Goal: Task Accomplishment & Management: Manage account settings

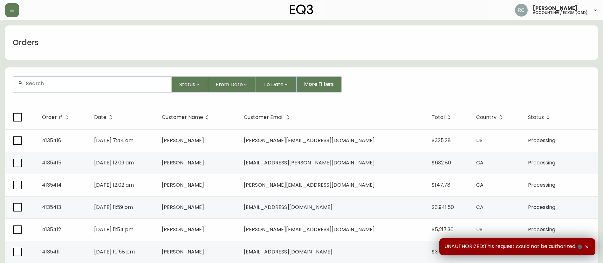
click at [105, 87] on div at bounding box center [92, 85] width 158 height 16
paste input "4134136"
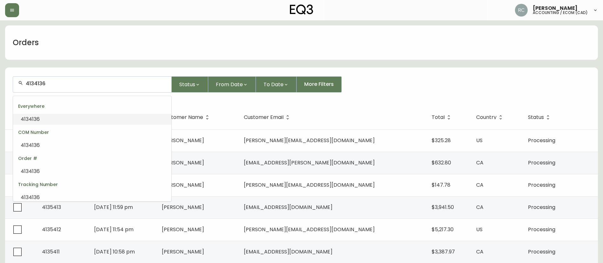
click at [85, 119] on li "4134136" at bounding box center [92, 119] width 158 height 11
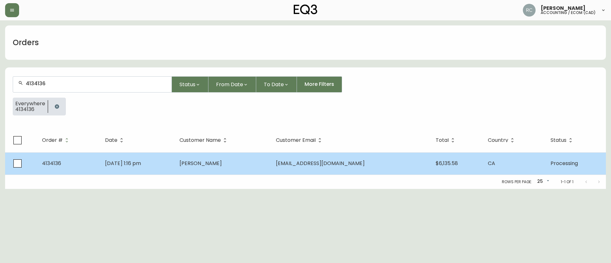
type input "4134136"
click at [154, 157] on td "Jul 14 2025, 1:16 pm" at bounding box center [137, 163] width 74 height 22
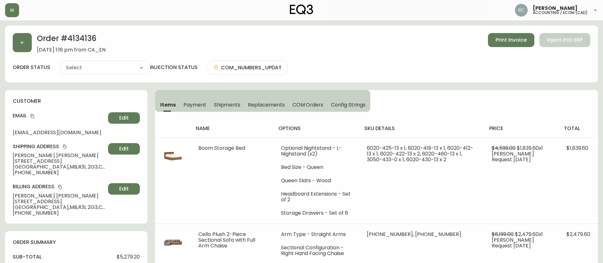
type input "Processing"
select select "PROCESSING"
click at [312, 109] on button "COM Orders" at bounding box center [308, 105] width 39 height 14
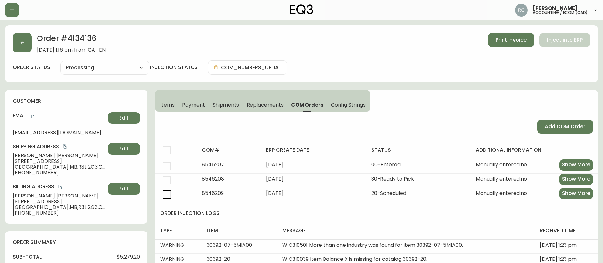
click at [175, 43] on div "Order # 4134136 July 14, 2025 at 1:16 pm from CA_EN Print Invoice Inject into E…" at bounding box center [302, 43] width 578 height 20
click at [89, 41] on h2 "Order # 4134136" at bounding box center [71, 40] width 69 height 14
copy h2 "4134136"
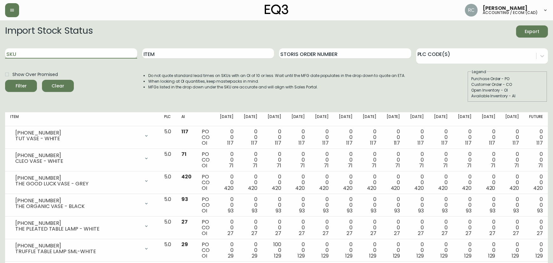
click at [52, 57] on input "SKU" at bounding box center [71, 53] width 132 height 10
paste input "3050-433-0"
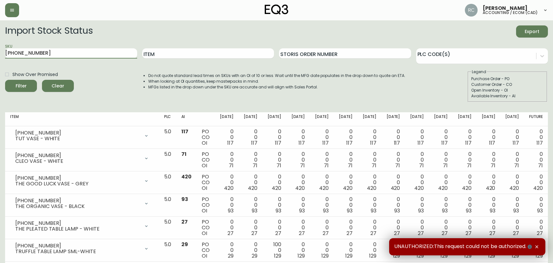
click at [5, 80] on button "Filter" at bounding box center [21, 86] width 32 height 12
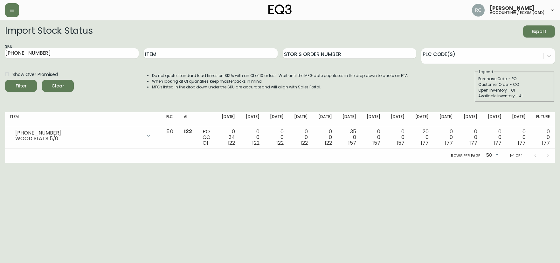
click at [184, 71] on div "Do not quote standard lead times on SKUs with an OI of 10 or less. Wait until t…" at bounding box center [274, 85] width 270 height 33
click at [77, 50] on input "3050-433-0" at bounding box center [72, 53] width 134 height 10
paste input "20-386-16"
type input "3020-386-16"
click at [5, 80] on button "Filter" at bounding box center [21, 86] width 32 height 12
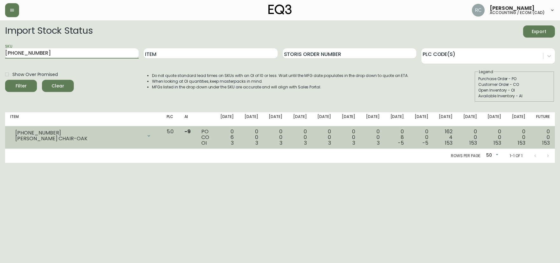
click at [151, 137] on icon at bounding box center [148, 135] width 5 height 5
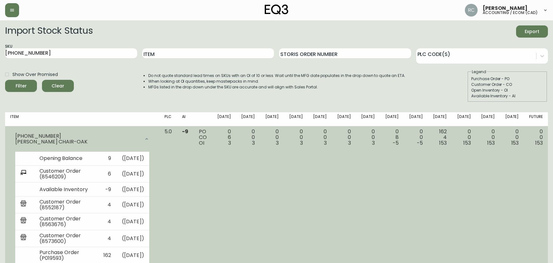
click at [250, 199] on td "0 0 3" at bounding box center [248, 199] width 24 height 146
click at [236, 180] on td "0 6 3" at bounding box center [224, 199] width 24 height 146
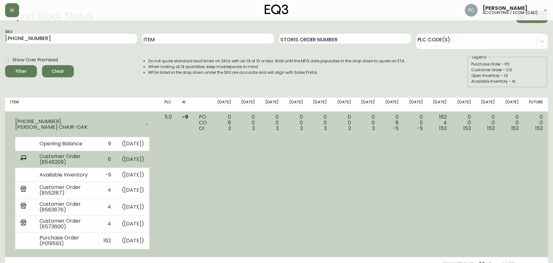
scroll to position [23, 0]
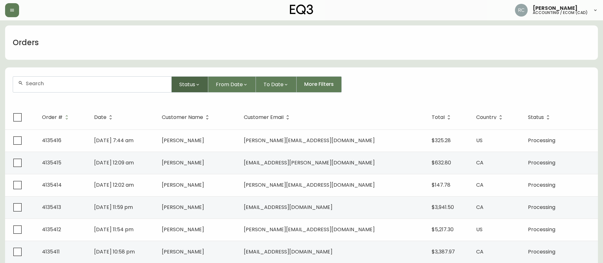
click at [179, 86] on span "Status" at bounding box center [187, 84] width 16 height 8
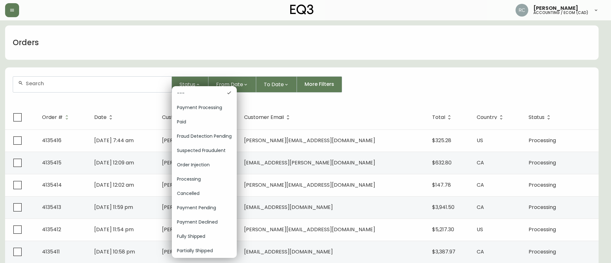
click at [201, 164] on span "Order Injection" at bounding box center [204, 165] width 55 height 7
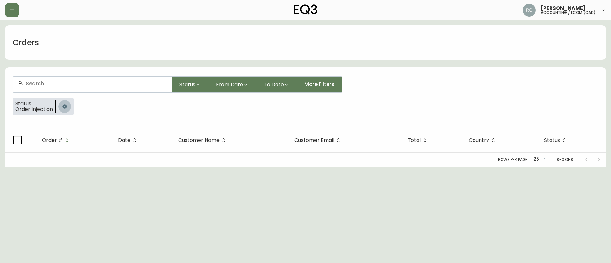
click at [66, 106] on icon "button" at bounding box center [64, 106] width 4 height 4
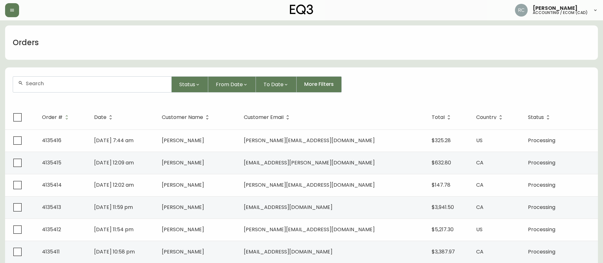
click at [108, 86] on input "text" at bounding box center [96, 83] width 141 height 6
paste input "8574226"
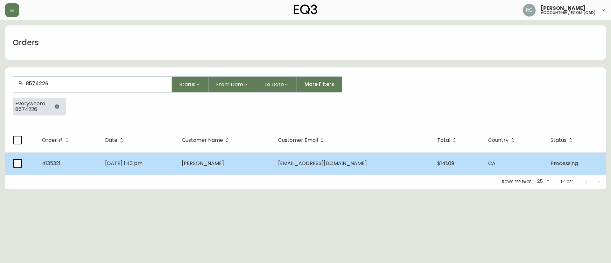
type input "8574226"
click at [213, 159] on td "Courtney Rusk" at bounding box center [224, 163] width 96 height 22
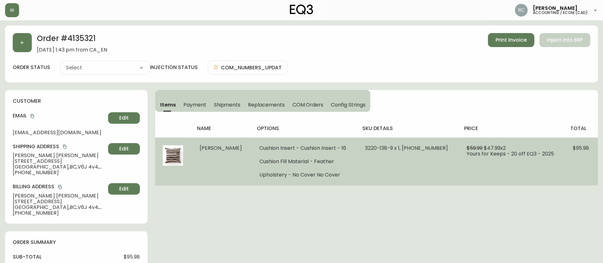
type input "Processing"
select select "PROCESSING"
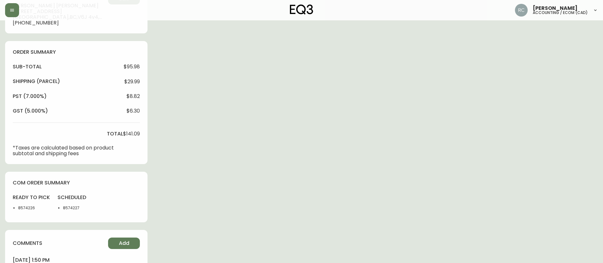
scroll to position [191, 0]
click at [121, 244] on span "Add" at bounding box center [124, 242] width 10 height 7
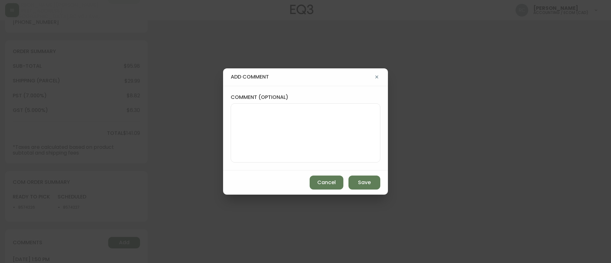
click at [309, 137] on textarea "comment (optional)" at bounding box center [305, 132] width 139 height 51
paste textarea "*AUTOMATIC EMAIL FOR R2S RECEIVED*"
type textarea "*AUTOMATIC EMAIL FOR R2S RECEIVED*"
click at [373, 186] on button "Save" at bounding box center [364, 183] width 32 height 14
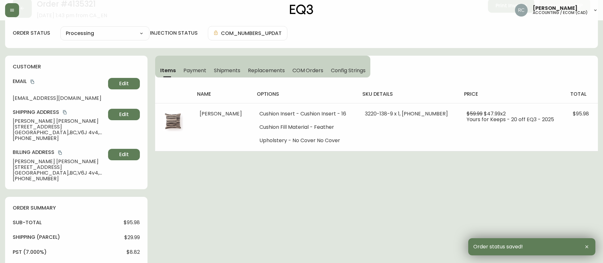
scroll to position [0, 0]
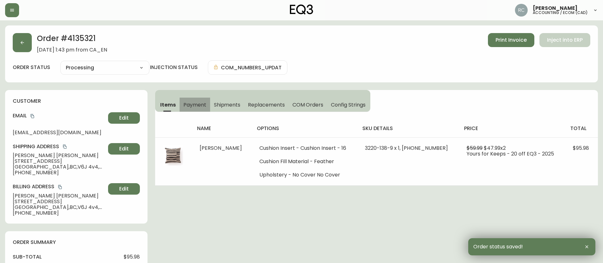
click at [196, 103] on span "Payment" at bounding box center [194, 104] width 23 height 7
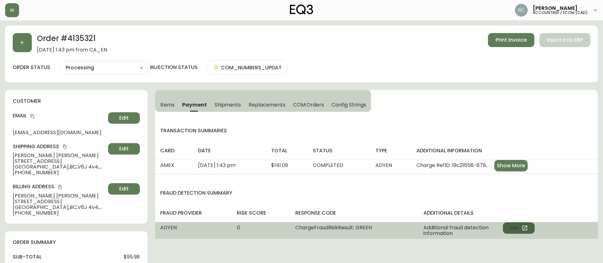
click at [514, 225] on button "View" at bounding box center [519, 227] width 32 height 11
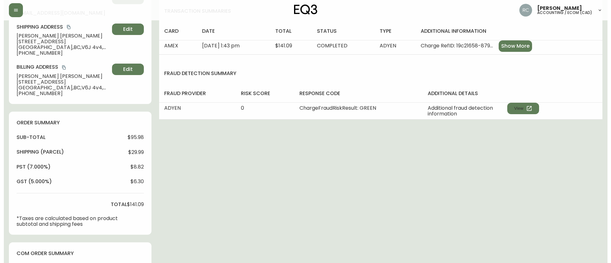
scroll to position [264, 0]
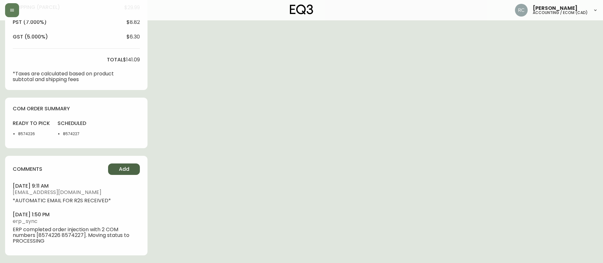
click at [130, 165] on button "Add" at bounding box center [124, 168] width 32 height 11
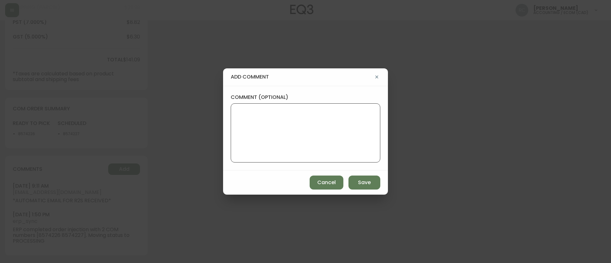
click at [293, 125] on textarea "comment (optional)" at bounding box center [305, 132] width 139 height 51
paste textarea "MANUAL FRAUD REVIEW - APPROVED - same shipping and billing address -"
type textarea "MANUAL FRAUD REVIEW - APPROVED - same shipping and billing address -"
click at [188, 110] on div "add comment comment (optional) MANUAL FRAUD REVIEW - APPROVED - same shipping a…" at bounding box center [305, 131] width 611 height 263
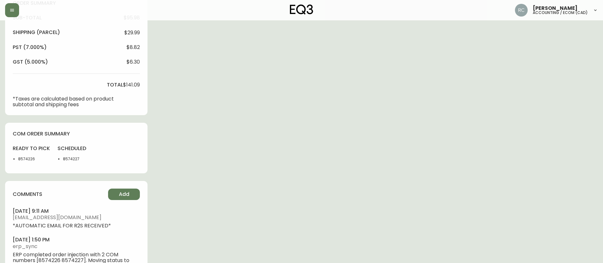
scroll to position [254, 0]
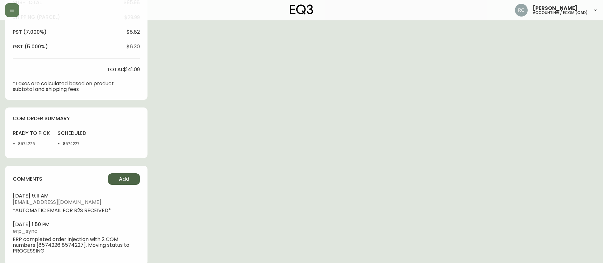
click at [121, 180] on span "Add" at bounding box center [124, 179] width 10 height 7
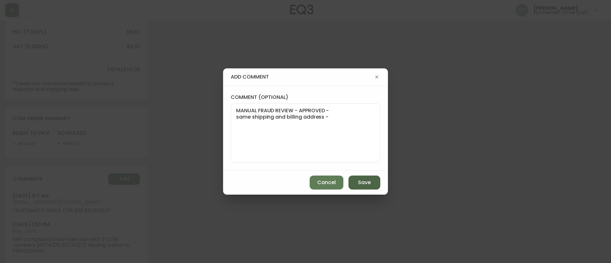
drag, startPoint x: 369, startPoint y: 182, endPoint x: 133, endPoint y: 190, distance: 236.4
click at [369, 183] on span "Save" at bounding box center [364, 182] width 13 height 7
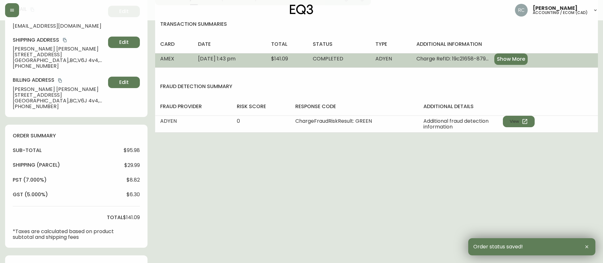
scroll to position [0, 0]
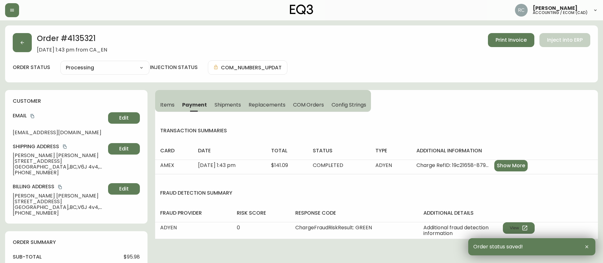
click at [161, 107] on span "Items" at bounding box center [167, 104] width 14 height 7
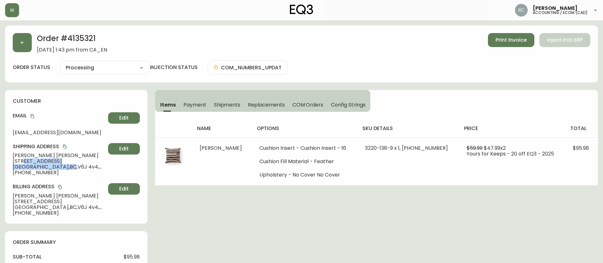
drag, startPoint x: 24, startPoint y: 160, endPoint x: 49, endPoint y: 164, distance: 25.1
click at [49, 164] on div "Shipping Address Courtney Rusk 309-1990 w 6th ave vancouver , BC , V6J 4v4 , CA…" at bounding box center [76, 159] width 127 height 32
copy div "1990 w 6th ave vancouver , BC"
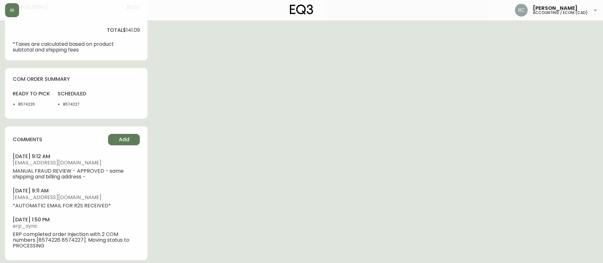
scroll to position [299, 0]
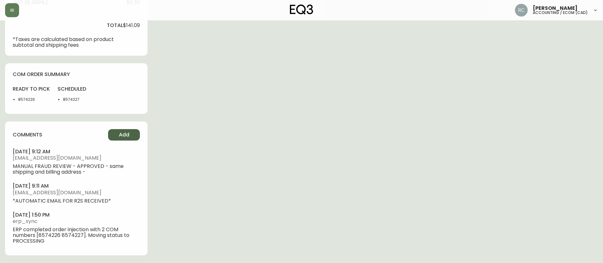
click at [124, 132] on span "Add" at bounding box center [124, 134] width 10 height 7
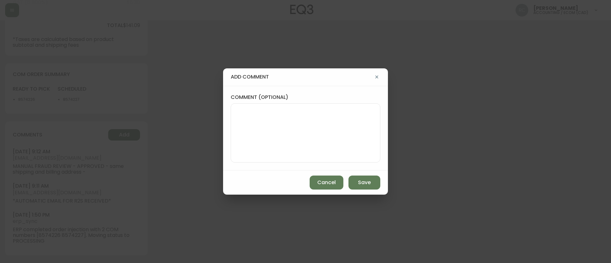
drag, startPoint x: 124, startPoint y: 132, endPoint x: 330, endPoint y: 165, distance: 209.0
click at [274, 135] on textarea "comment (optional)" at bounding box center [305, 132] width 139 height 51
paste textarea "https://www.rew.ca/buildings/8494/mapleview-place-vancouver-bc"
type textarea "https://www.rew.ca/buildings/8494/mapleview-place-vancouver-bc"
click at [378, 187] on button "Save" at bounding box center [364, 183] width 32 height 14
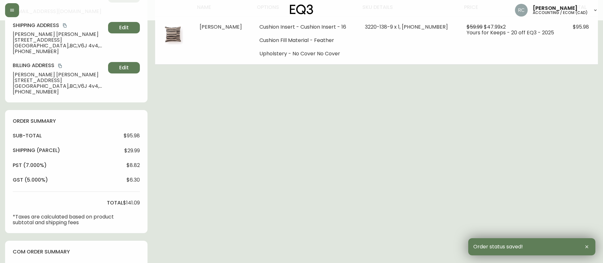
scroll to position [0, 0]
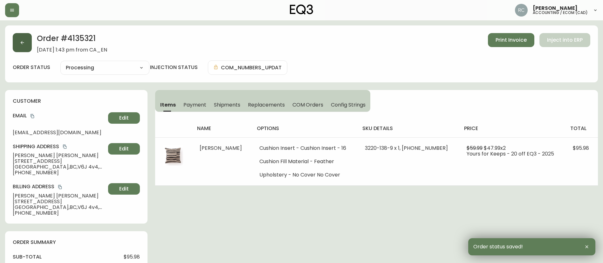
click at [25, 39] on button "button" at bounding box center [22, 42] width 19 height 19
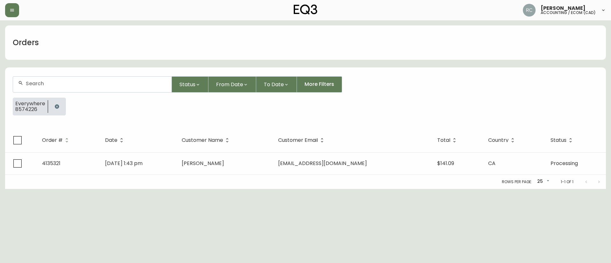
click at [55, 106] on icon "button" at bounding box center [57, 106] width 4 height 4
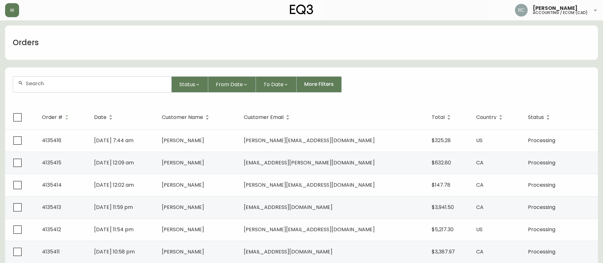
click at [89, 84] on input "text" at bounding box center [96, 83] width 141 height 6
paste input "8574294"
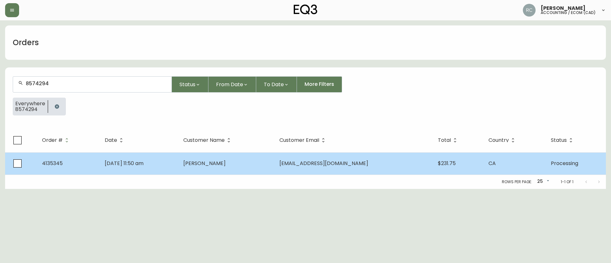
type input "8574294"
click at [237, 159] on td "Elina Jazybayeva" at bounding box center [226, 163] width 96 height 22
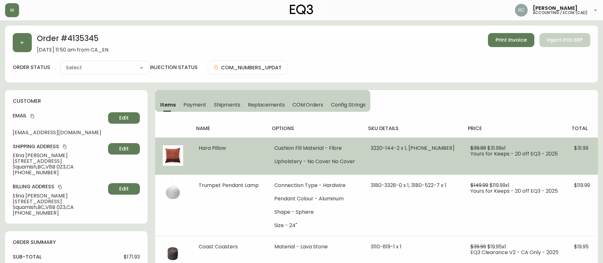
type input "Processing"
select select "PROCESSING"
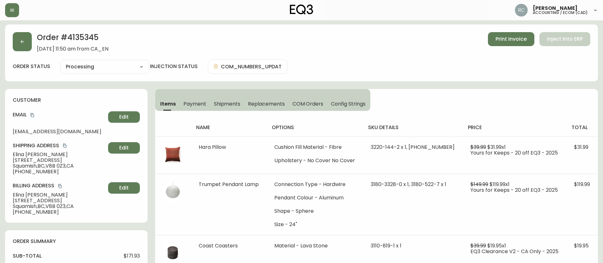
scroll to position [235, 0]
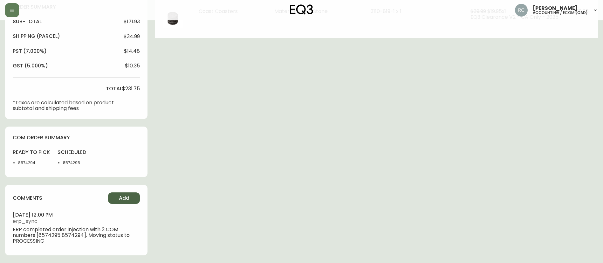
click at [119, 198] on span "Add" at bounding box center [124, 198] width 10 height 7
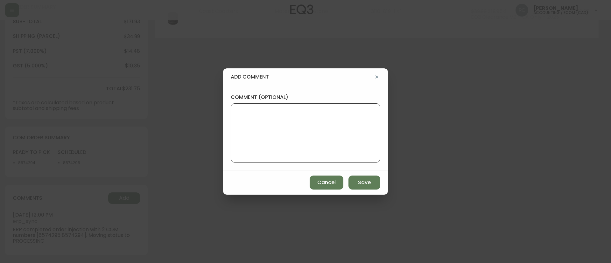
click at [266, 123] on textarea "comment (optional)" at bounding box center [305, 132] width 139 height 51
paste textarea "*AUTOMATIC EMAIL FOR R2S RECEIVED*"
type textarea "*AUTOMATIC EMAIL FOR R2S RECEIVED*"
drag, startPoint x: 366, startPoint y: 182, endPoint x: 370, endPoint y: 179, distance: 5.7
click at [366, 182] on span "Save" at bounding box center [364, 182] width 13 height 7
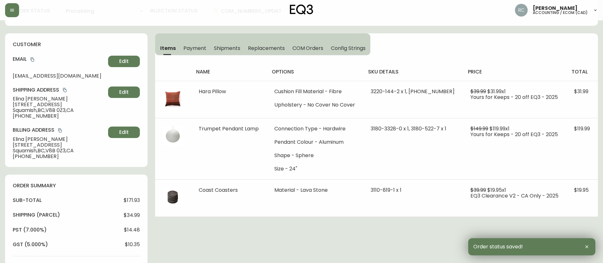
scroll to position [0, 0]
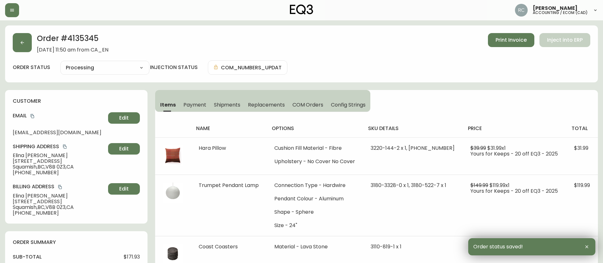
drag, startPoint x: 194, startPoint y: 100, endPoint x: 243, endPoint y: 116, distance: 51.8
click at [194, 101] on button "Payment" at bounding box center [195, 105] width 31 height 14
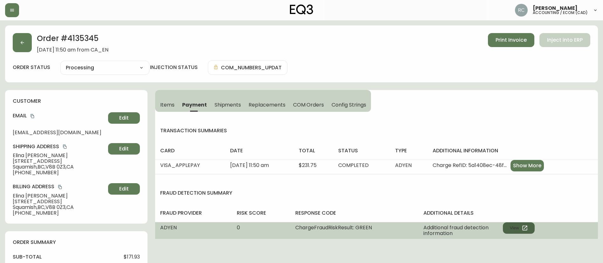
click at [514, 226] on button "View" at bounding box center [519, 227] width 32 height 11
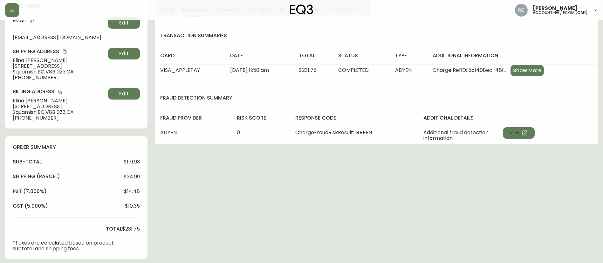
scroll to position [264, 0]
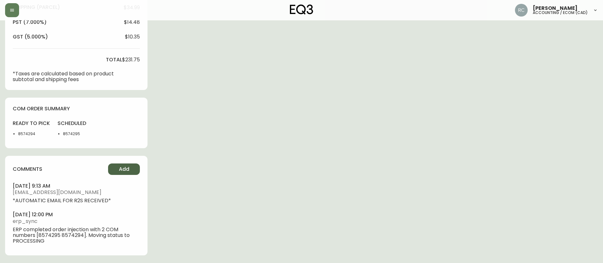
click at [127, 174] on button "Add" at bounding box center [124, 168] width 32 height 11
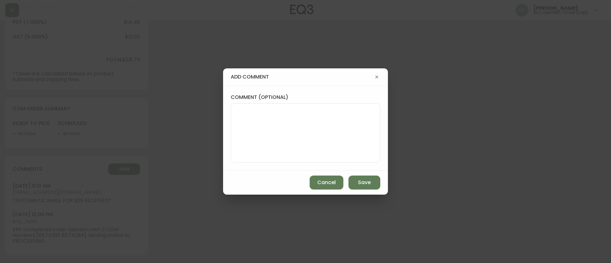
click at [226, 151] on div "comment (optional)" at bounding box center [305, 128] width 165 height 85
click at [234, 115] on div at bounding box center [305, 132] width 149 height 59
paste textarea "MANUAL FRAUD REVIEW - APPROVED - same shipping and billing address -"
type textarea "MANUAL FRAUD REVIEW - APPROVED - same shipping and billing address -"
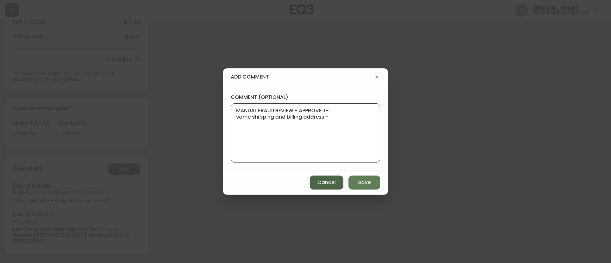
click at [317, 180] on span "Cancel" at bounding box center [326, 182] width 18 height 7
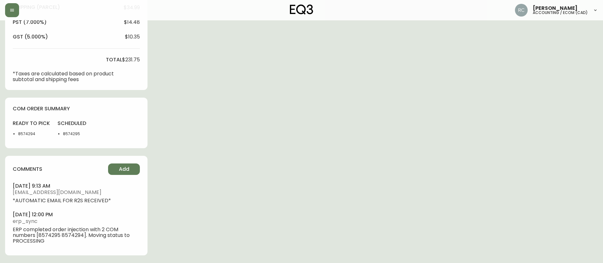
scroll to position [0, 0]
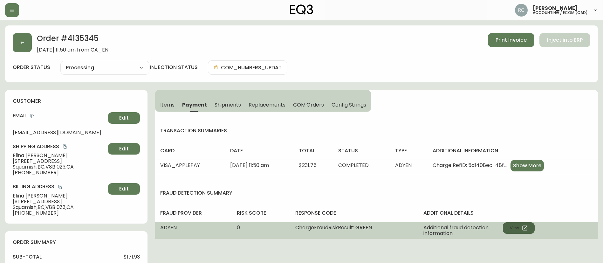
click at [520, 229] on button "View" at bounding box center [519, 227] width 32 height 11
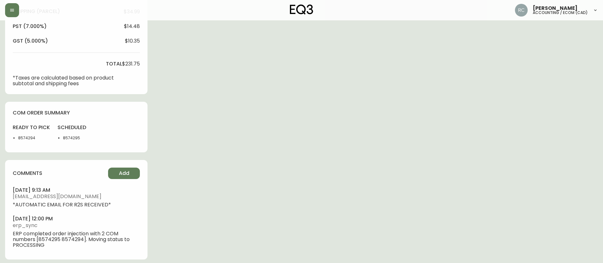
scroll to position [264, 0]
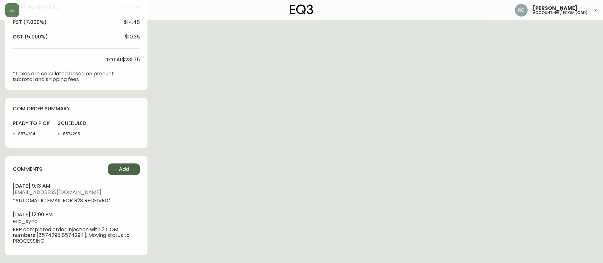
click at [119, 163] on button "Add" at bounding box center [124, 168] width 32 height 11
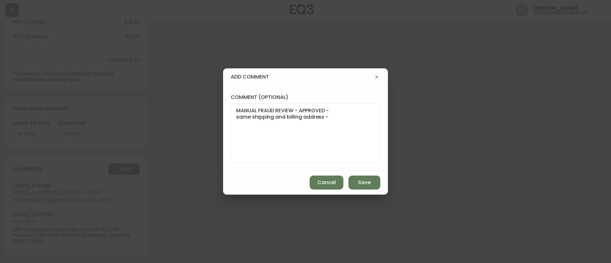
click at [367, 119] on textarea "MANUAL FRAUD REVIEW - APPROVED - same shipping and billing address -" at bounding box center [305, 132] width 139 height 51
paste textarea "AVS Both postal code and address match (Y)"
type textarea "MANUAL FRAUD REVIEW - APPROVED - same shipping and billing address - AVS Both p…"
click at [356, 176] on button "Save" at bounding box center [364, 183] width 32 height 14
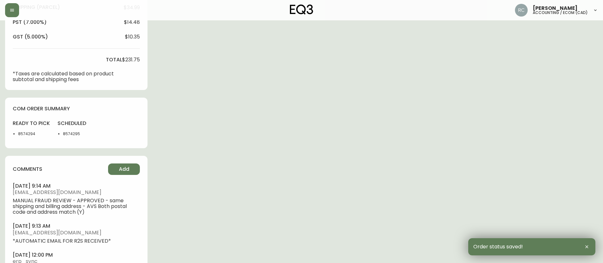
scroll to position [0, 0]
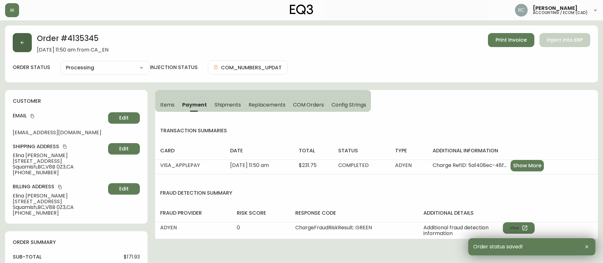
click at [19, 43] on button "button" at bounding box center [22, 42] width 19 height 19
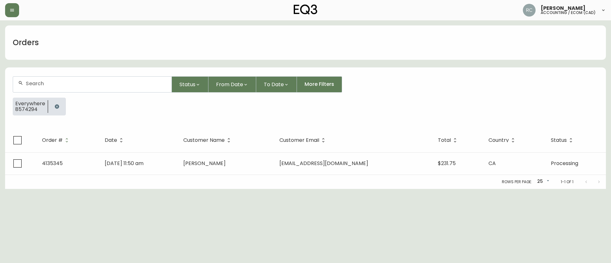
click at [59, 107] on button "button" at bounding box center [57, 106] width 13 height 13
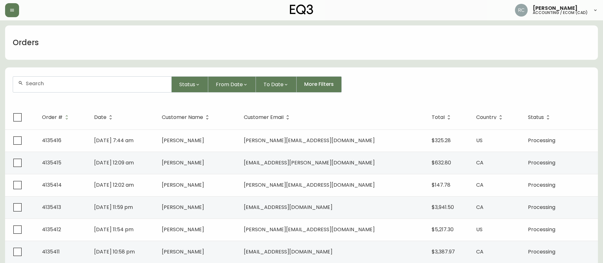
click at [128, 83] on input "text" at bounding box center [96, 83] width 141 height 6
paste input "4132050"
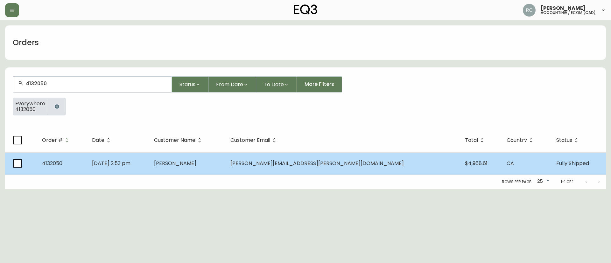
type input "4132050"
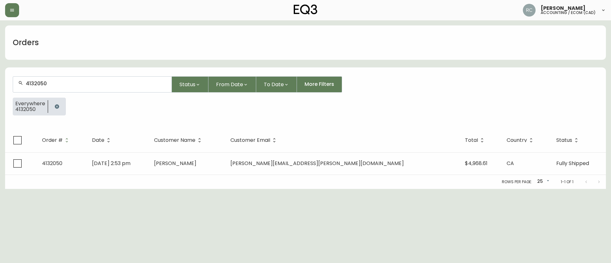
drag, startPoint x: 171, startPoint y: 164, endPoint x: 162, endPoint y: 165, distance: 8.9
click at [149, 164] on td "Mar 29 2025, 2:53 pm" at bounding box center [118, 163] width 62 height 22
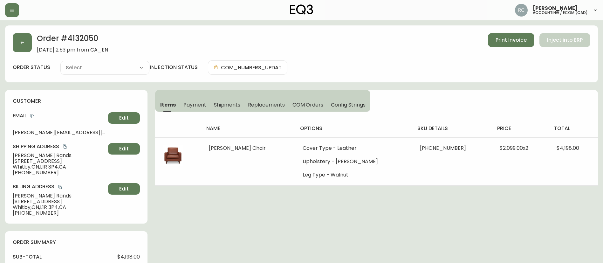
type input "Fully Shipped"
select select "FULLY_SHIPPED"
click at [189, 100] on button "Payment" at bounding box center [195, 105] width 31 height 14
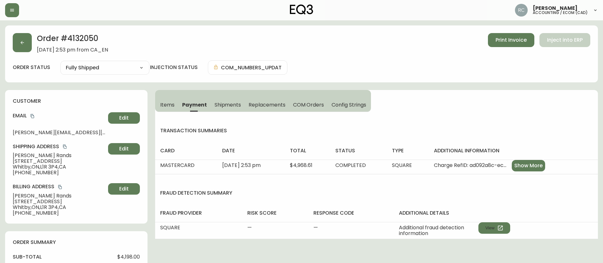
drag, startPoint x: 169, startPoint y: 102, endPoint x: 186, endPoint y: 108, distance: 18.4
click at [168, 102] on span "Items" at bounding box center [167, 104] width 14 height 7
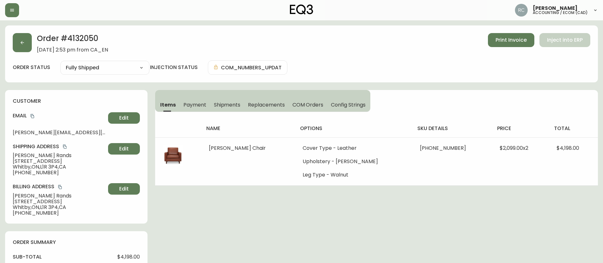
click at [189, 99] on button "Payment" at bounding box center [195, 105] width 31 height 14
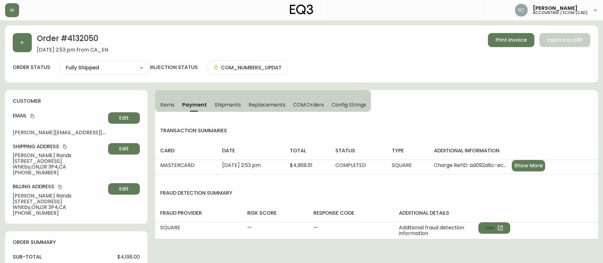
drag, startPoint x: 167, startPoint y: 103, endPoint x: 162, endPoint y: 103, distance: 4.5
click at [167, 104] on span "Items" at bounding box center [167, 104] width 14 height 7
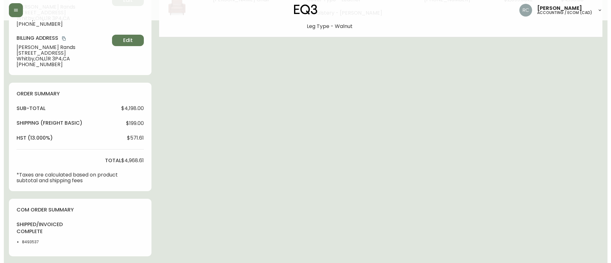
scroll to position [291, 0]
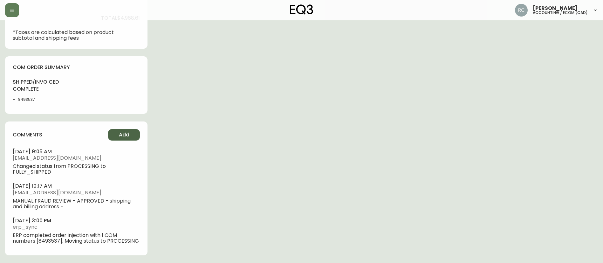
click at [123, 132] on span "Add" at bounding box center [124, 134] width 10 height 7
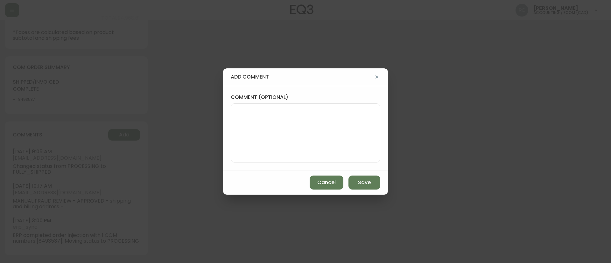
click at [270, 127] on textarea "comment (optional)" at bounding box center [305, 132] width 139 height 51
paste textarea "COMPENSATION FOR DELAY TICKET# 799184 ORD# 4132050 SUBTOTAL: $442.48 TOTAL: $50…"
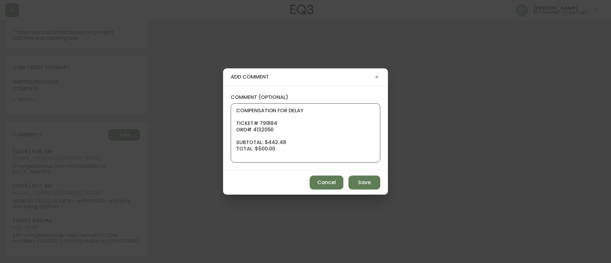
scroll to position [57, 0]
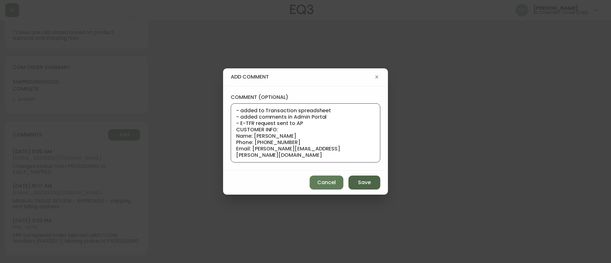
type textarea "COMPENSATION FOR DELAY TICKET# 799184 ORD# 4132050 SUBTOTAL: $442.48 TOTAL: $50…"
drag, startPoint x: 358, startPoint y: 183, endPoint x: 452, endPoint y: 179, distance: 94.5
click at [358, 183] on span "Save" at bounding box center [364, 182] width 13 height 7
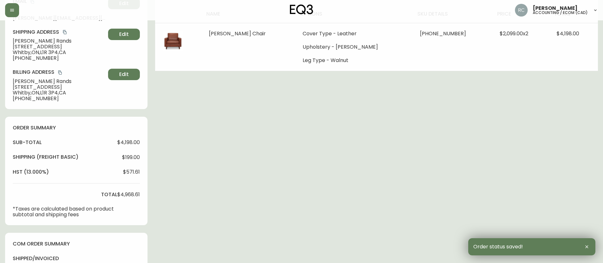
scroll to position [0, 0]
